Goal: Transaction & Acquisition: Purchase product/service

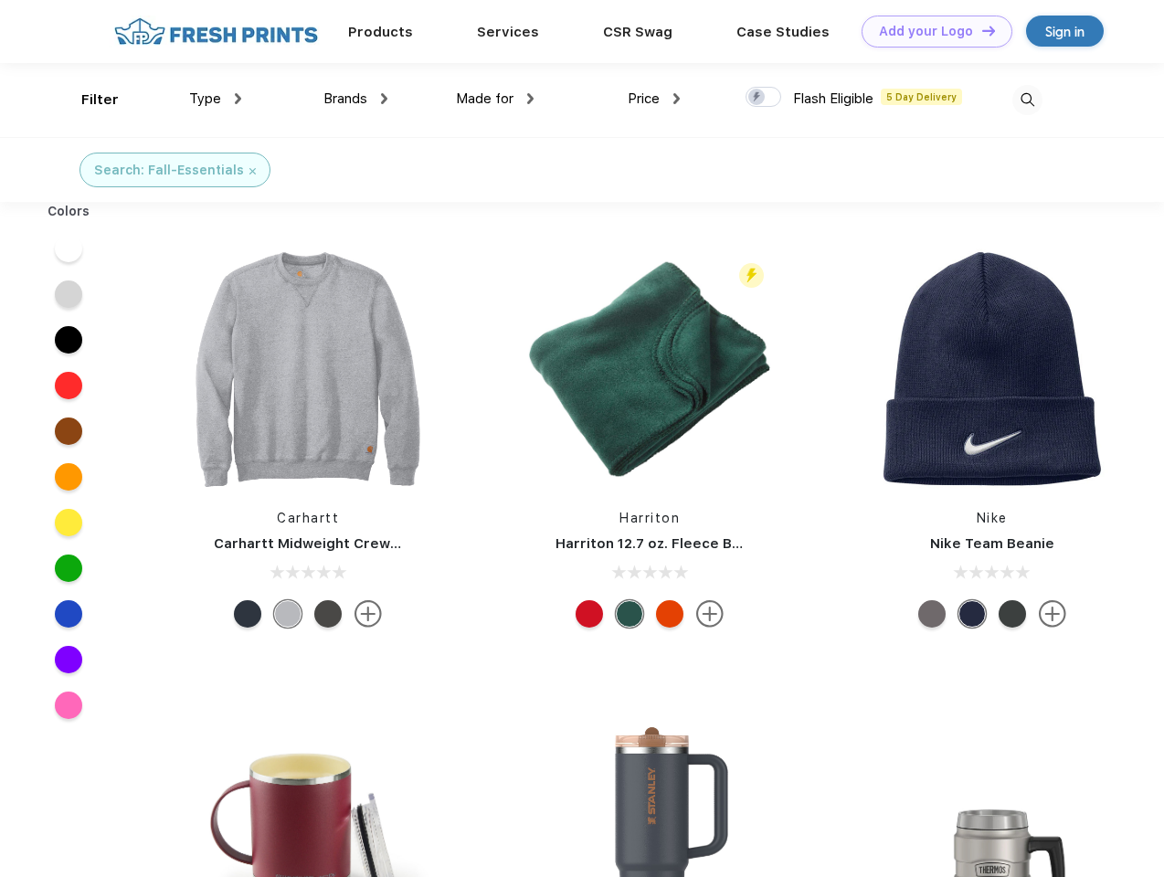
click at [930, 31] on link "Add your Logo Design Tool" at bounding box center [937, 32] width 151 height 32
click at [0, 0] on div "Design Tool" at bounding box center [0, 0] width 0 height 0
click at [981, 30] on link "Add your Logo Design Tool" at bounding box center [937, 32] width 151 height 32
click at [88, 100] on div "Filter" at bounding box center [99, 100] width 37 height 21
click at [216, 99] on span "Type" at bounding box center [205, 98] width 32 height 16
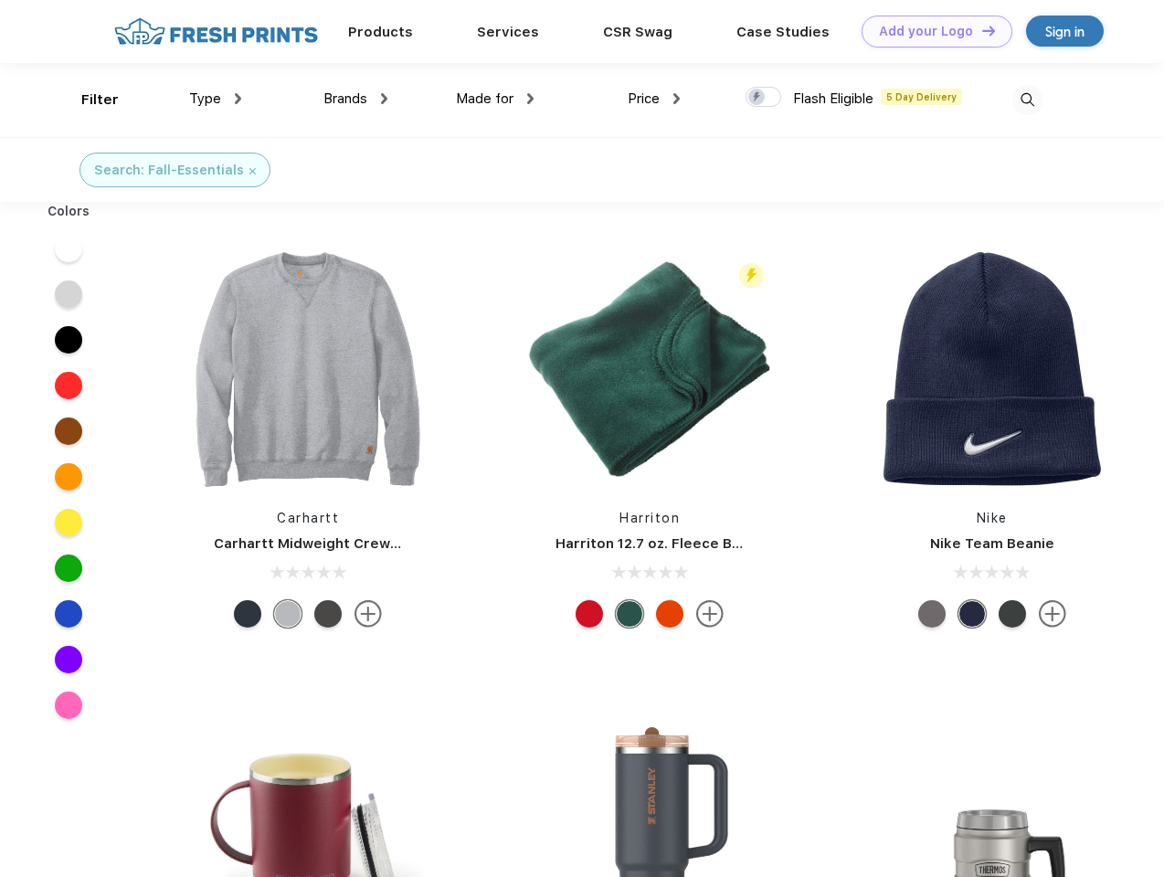
click at [356, 99] on span "Brands" at bounding box center [346, 98] width 44 height 16
click at [495, 99] on span "Made for" at bounding box center [485, 98] width 58 height 16
click at [654, 99] on span "Price" at bounding box center [644, 98] width 32 height 16
click at [764, 98] on div at bounding box center [764, 97] width 36 height 20
click at [758, 98] on input "checkbox" at bounding box center [752, 92] width 12 height 12
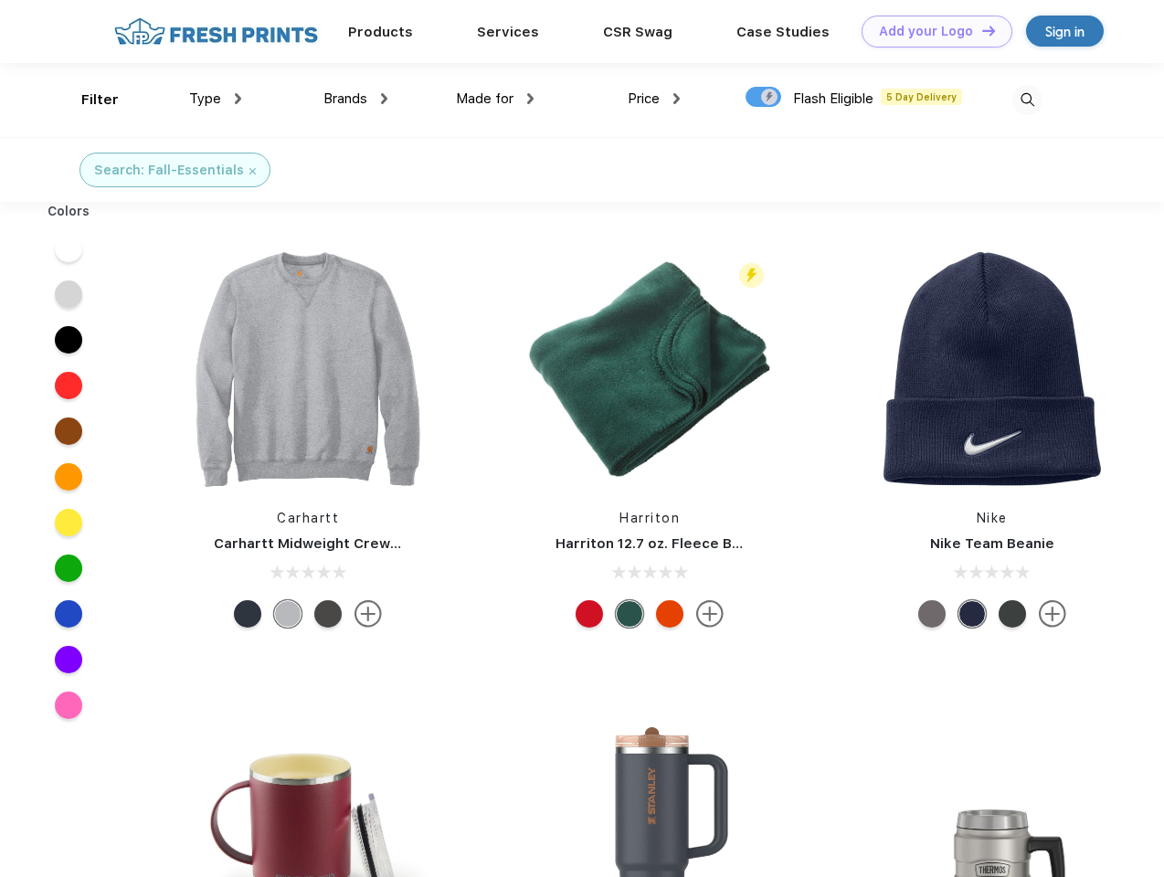
click at [1027, 100] on img at bounding box center [1028, 100] width 30 height 30
